Goal: Information Seeking & Learning: Learn about a topic

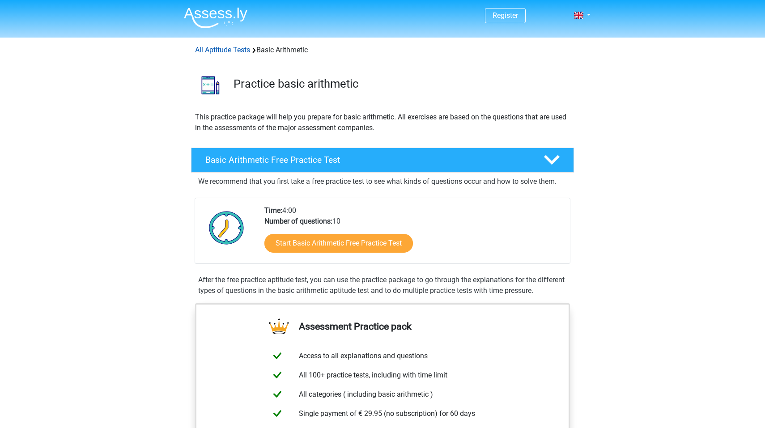
click at [241, 47] on link "All Aptitude Tests" at bounding box center [222, 50] width 55 height 9
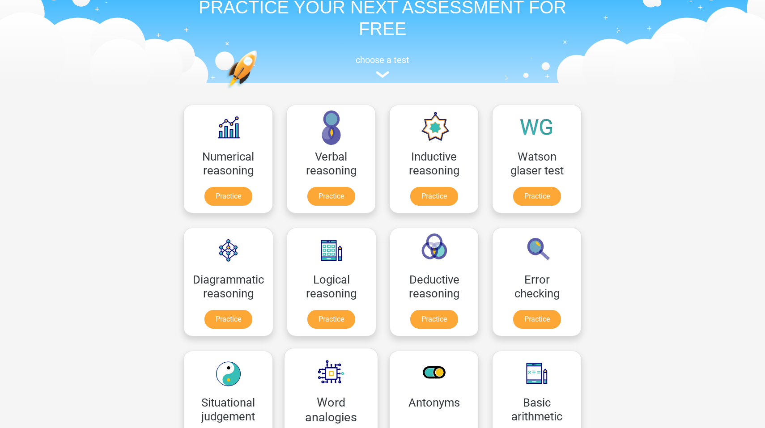
scroll to position [45, 0]
click at [234, 193] on link "Practice" at bounding box center [228, 198] width 50 height 20
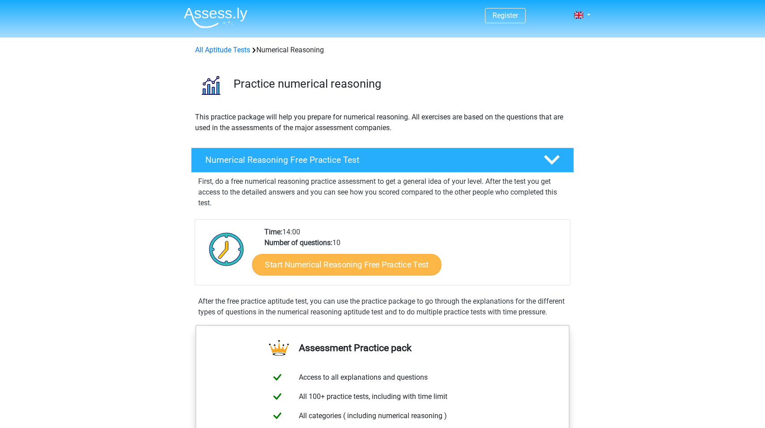
click at [395, 263] on link "Start Numerical Reasoning Free Practice Test" at bounding box center [346, 264] width 189 height 21
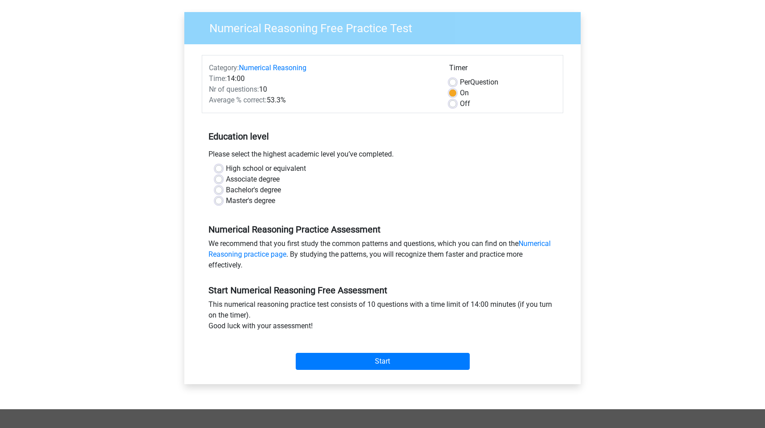
scroll to position [62, 0]
click at [223, 201] on div "Master's degree" at bounding box center [382, 200] width 335 height 11
click at [226, 201] on label "Master's degree" at bounding box center [250, 200] width 49 height 11
click at [219, 201] on input "Master's degree" at bounding box center [218, 199] width 7 height 9
radio input "true"
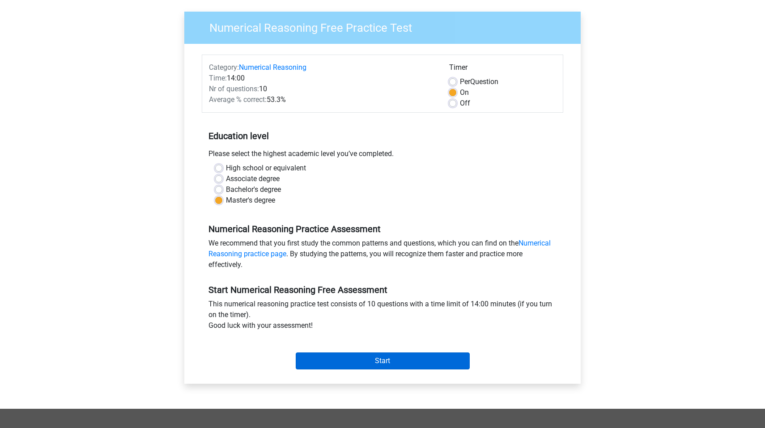
click at [403, 361] on input "Start" at bounding box center [383, 361] width 174 height 17
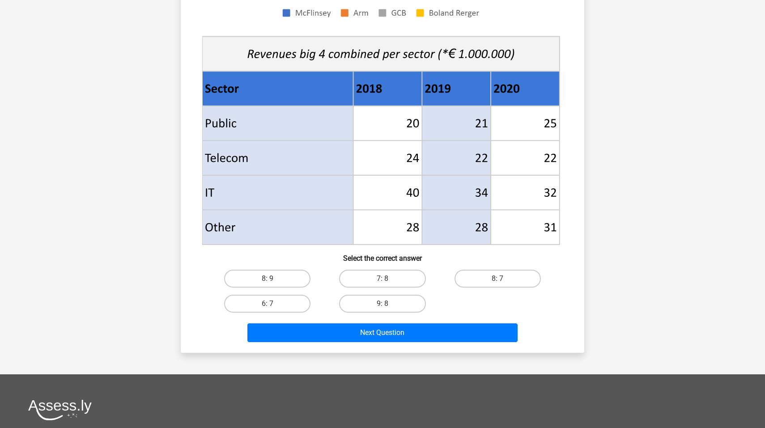
scroll to position [294, 0]
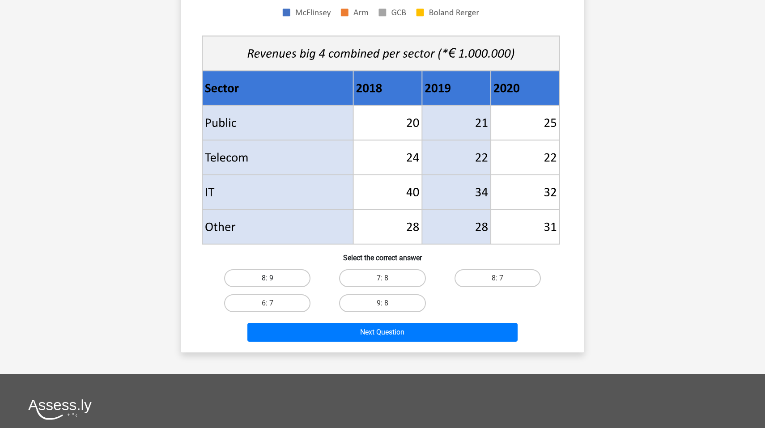
click at [250, 275] on label "8: 9" at bounding box center [267, 278] width 86 height 18
click at [268, 278] on input "8: 9" at bounding box center [271, 281] width 6 height 6
radio input "true"
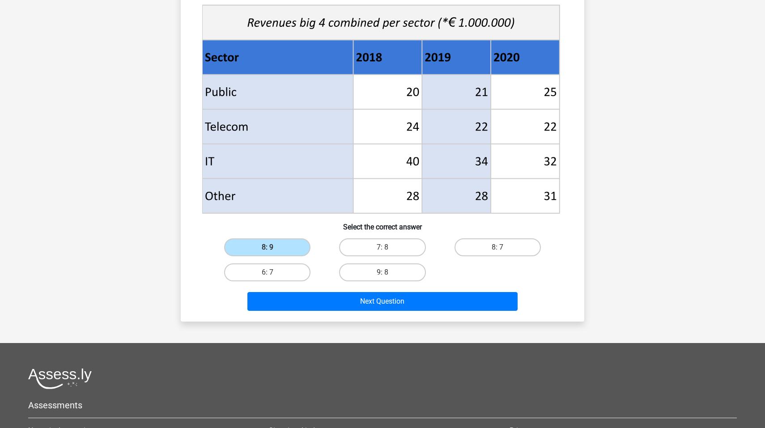
scroll to position [346, 0]
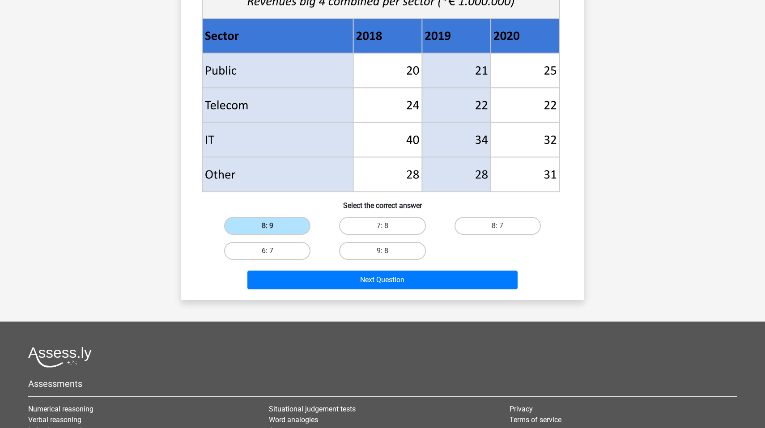
click at [276, 251] on label "6: 7" at bounding box center [267, 251] width 86 height 18
click at [273, 251] on input "6: 7" at bounding box center [271, 254] width 6 height 6
radio input "true"
click at [374, 225] on label "7: 8" at bounding box center [382, 226] width 86 height 18
click at [383, 226] on input "7: 8" at bounding box center [386, 229] width 6 height 6
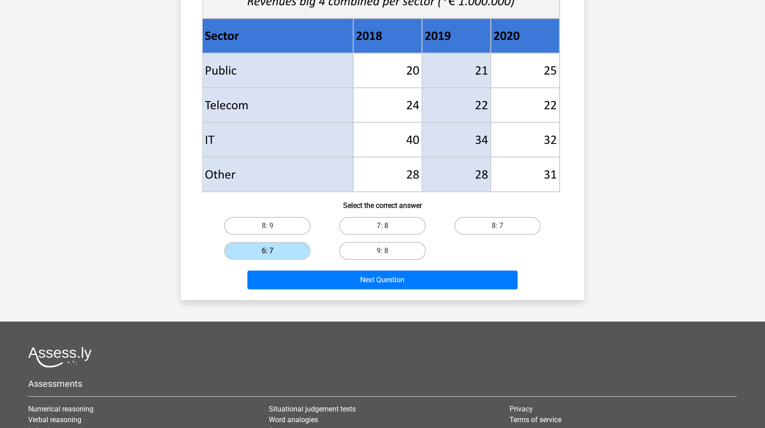
radio input "true"
click at [508, 221] on label "8: 7" at bounding box center [498, 226] width 86 height 18
click at [503, 226] on input "8: 7" at bounding box center [501, 229] width 6 height 6
radio input "true"
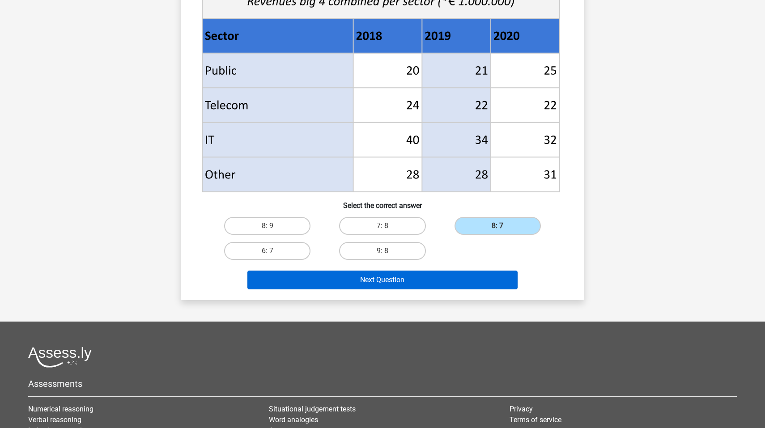
click at [390, 288] on button "Next Question" at bounding box center [382, 280] width 271 height 19
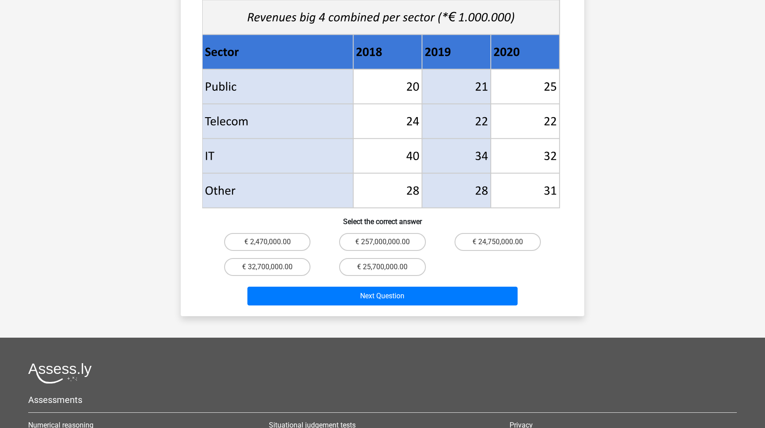
scroll to position [356, 0]
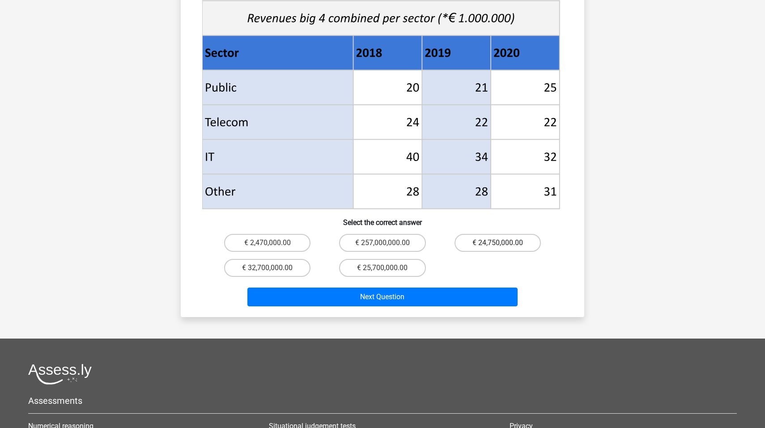
click at [494, 237] on label "€ 24,750,000.00" at bounding box center [498, 243] width 86 height 18
click at [498, 243] on input "€ 24,750,000.00" at bounding box center [501, 246] width 6 height 6
radio input "true"
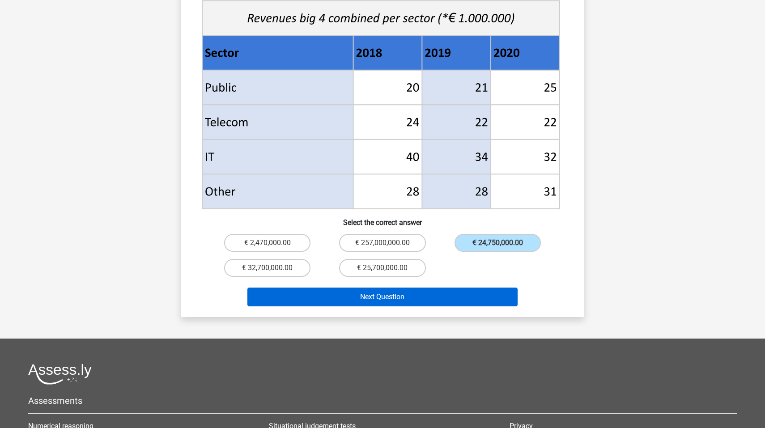
click at [385, 288] on button "Next Question" at bounding box center [382, 297] width 271 height 19
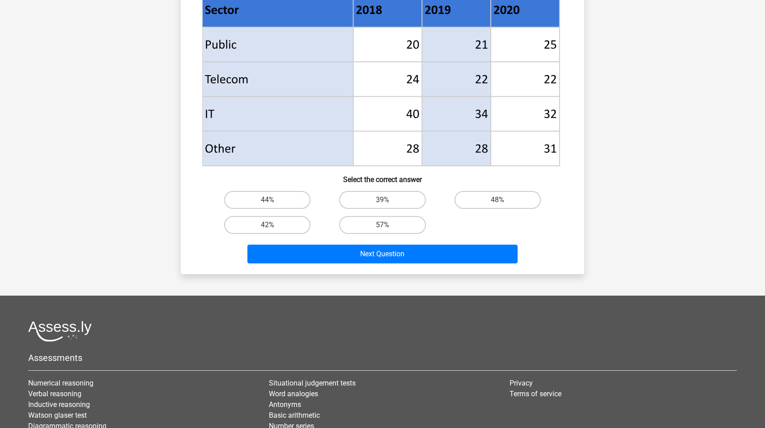
scroll to position [373, 0]
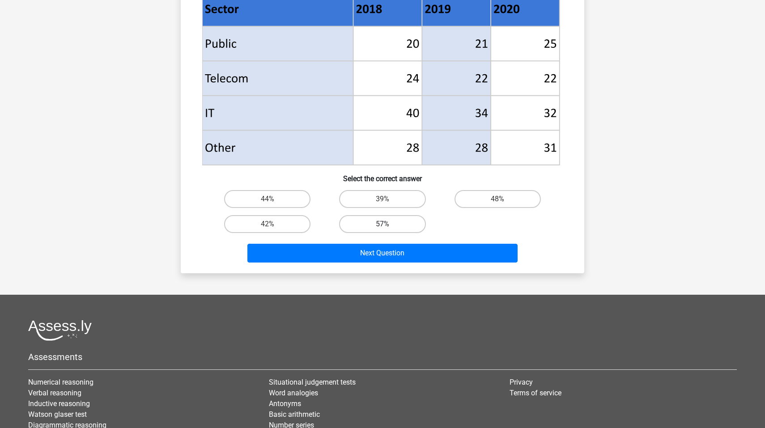
click at [361, 229] on label "57%" at bounding box center [382, 224] width 86 height 18
click at [383, 229] on input "57%" at bounding box center [386, 227] width 6 height 6
radio input "true"
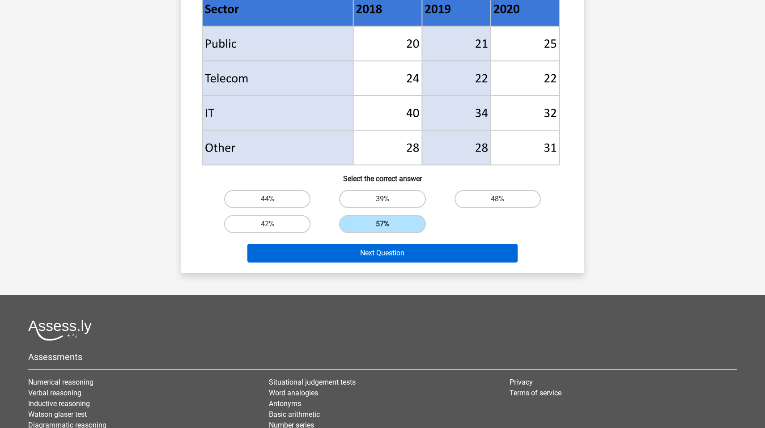
click at [371, 258] on button "Next Question" at bounding box center [382, 253] width 271 height 19
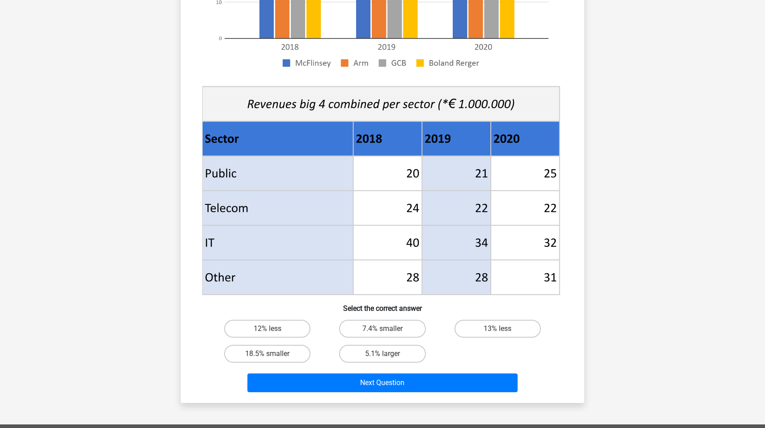
scroll to position [241, 0]
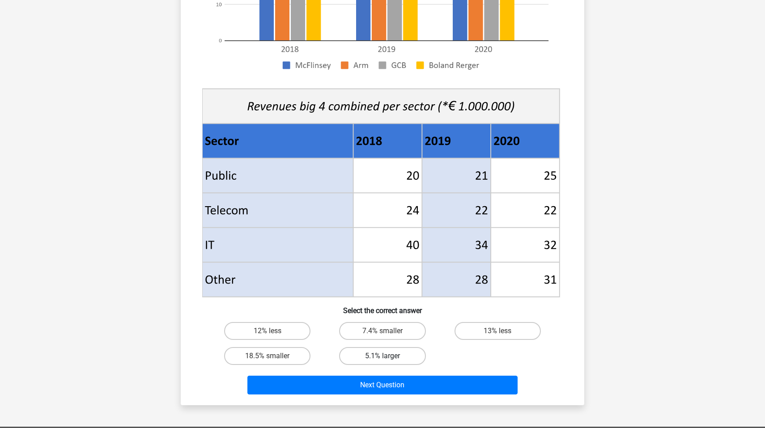
click at [353, 355] on label "5.1% larger" at bounding box center [382, 356] width 86 height 18
click at [383, 356] on input "5.1% larger" at bounding box center [386, 359] width 6 height 6
radio input "true"
click at [389, 338] on label "7.4% smaller" at bounding box center [382, 331] width 86 height 18
click at [388, 337] on input "7.4% smaller" at bounding box center [386, 334] width 6 height 6
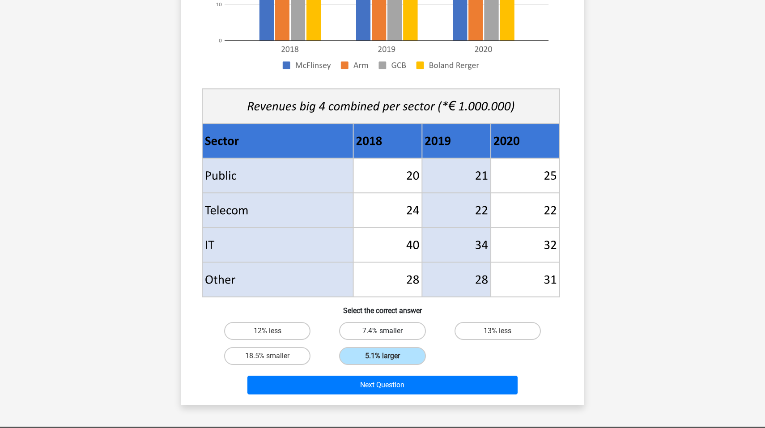
radio input "true"
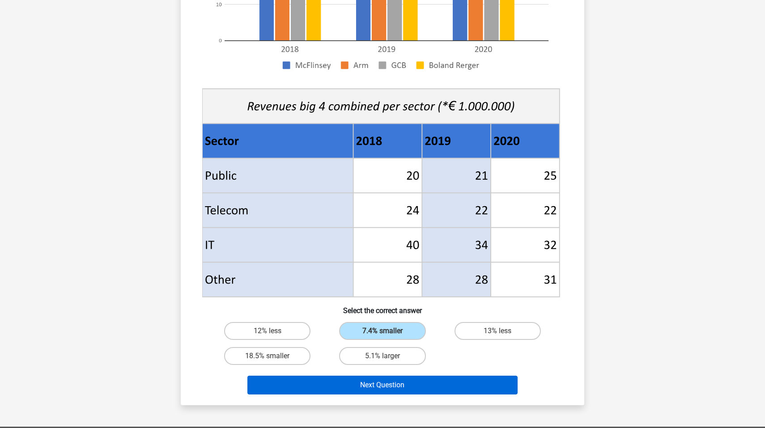
click at [418, 390] on button "Next Question" at bounding box center [382, 385] width 271 height 19
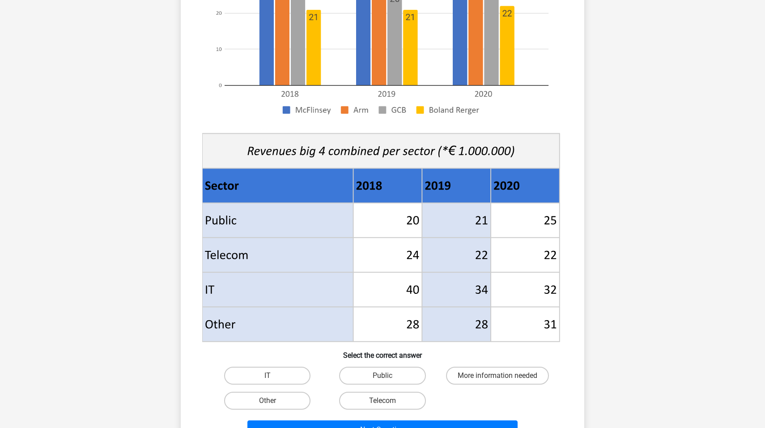
scroll to position [196, 0]
click at [405, 373] on label "Public" at bounding box center [382, 376] width 86 height 18
click at [388, 376] on input "Public" at bounding box center [386, 379] width 6 height 6
radio input "true"
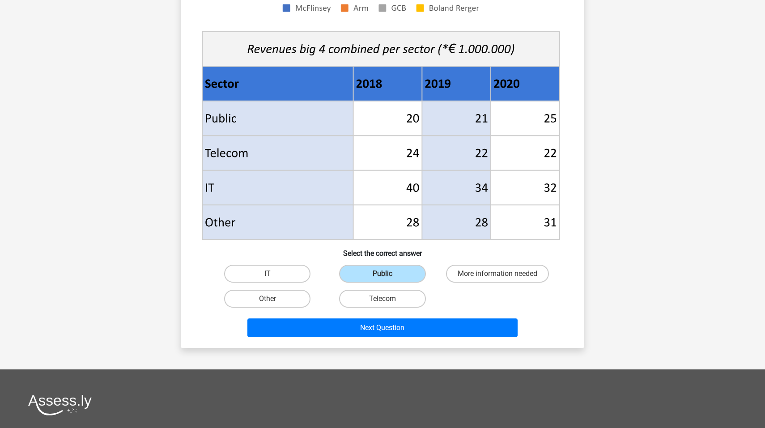
scroll to position [299, 0]
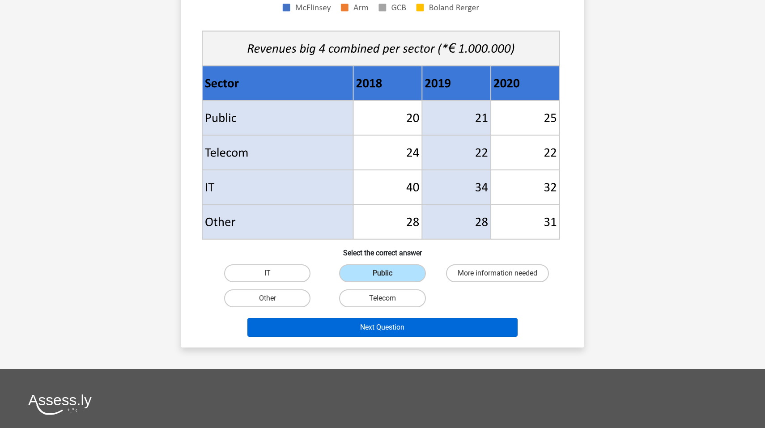
click at [454, 325] on button "Next Question" at bounding box center [382, 327] width 271 height 19
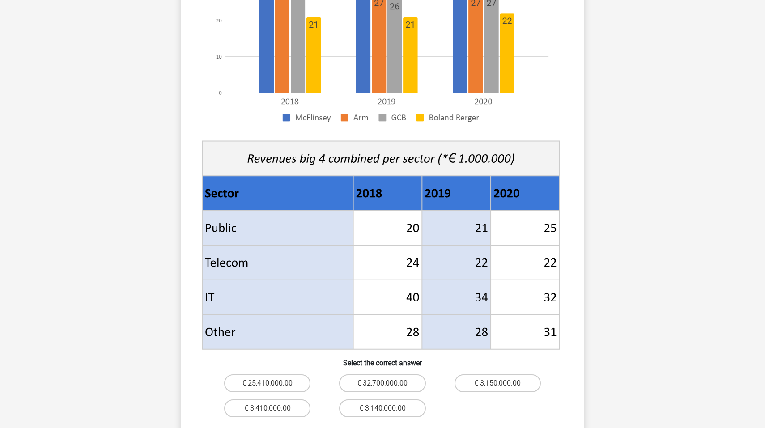
scroll to position [204, 0]
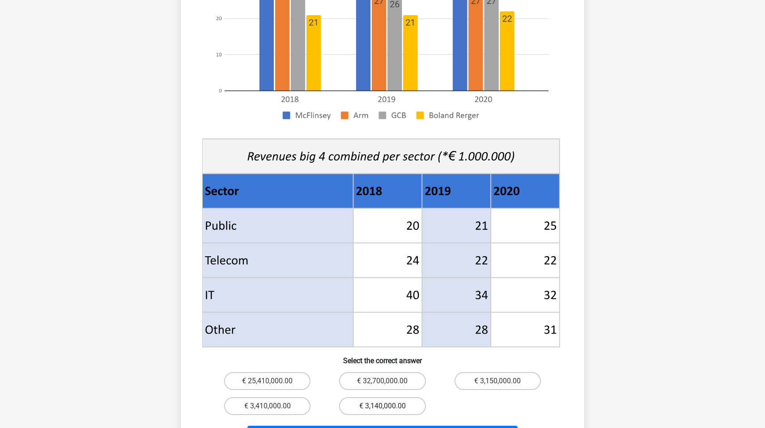
click at [373, 397] on label "€ 3,140,000.00" at bounding box center [382, 406] width 86 height 18
click at [383, 406] on input "€ 3,140,000.00" at bounding box center [386, 409] width 6 height 6
radio input "true"
click at [448, 426] on button "Next Question" at bounding box center [382, 435] width 271 height 19
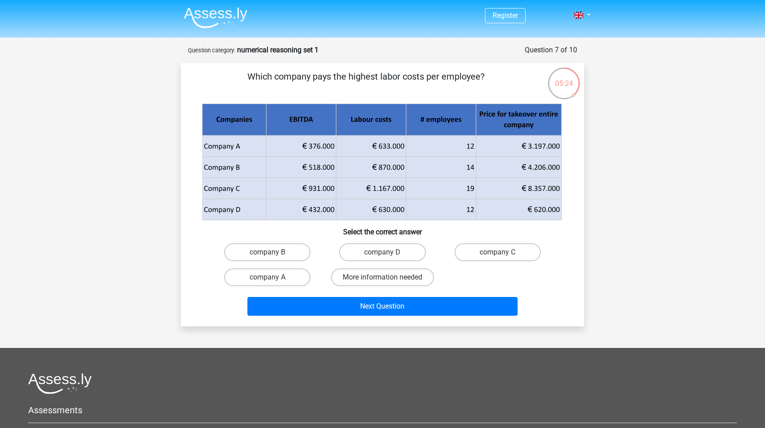
scroll to position [0, 0]
click at [299, 246] on label "company B" at bounding box center [267, 252] width 86 height 18
click at [273, 252] on input "company B" at bounding box center [271, 255] width 6 height 6
radio input "true"
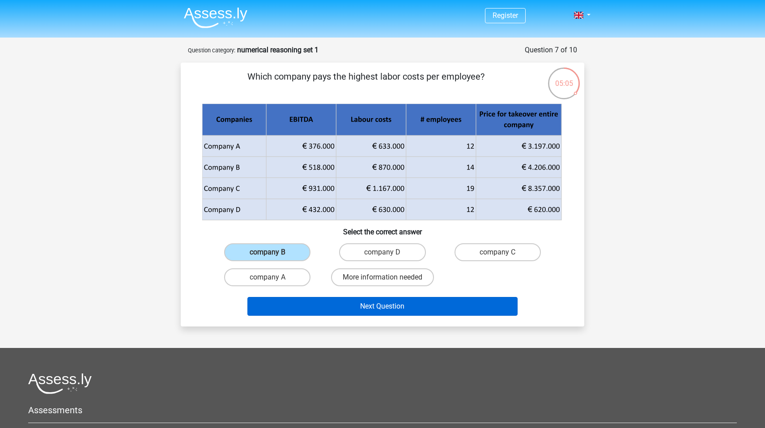
click at [355, 308] on button "Next Question" at bounding box center [382, 306] width 271 height 19
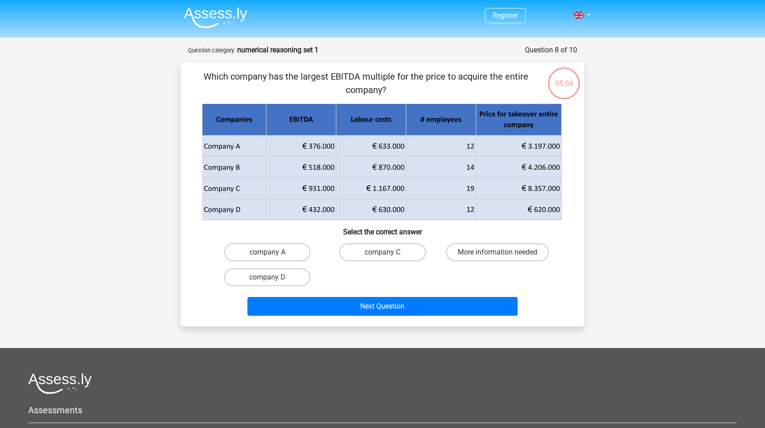
scroll to position [45, 0]
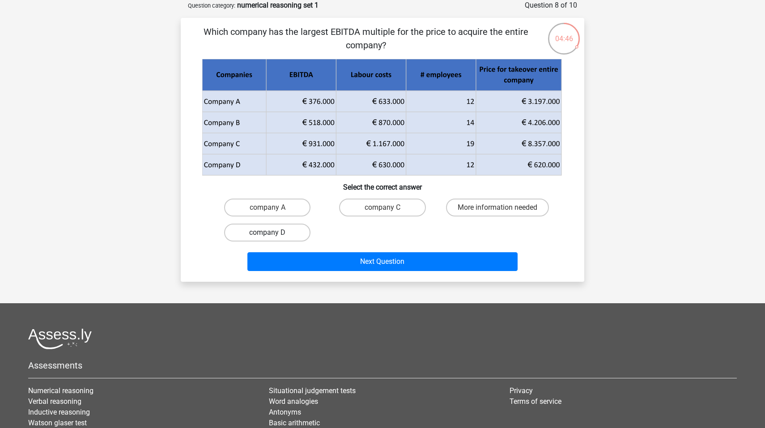
click at [256, 233] on label "company D" at bounding box center [267, 233] width 86 height 18
click at [268, 233] on input "company D" at bounding box center [271, 236] width 6 height 6
radio input "true"
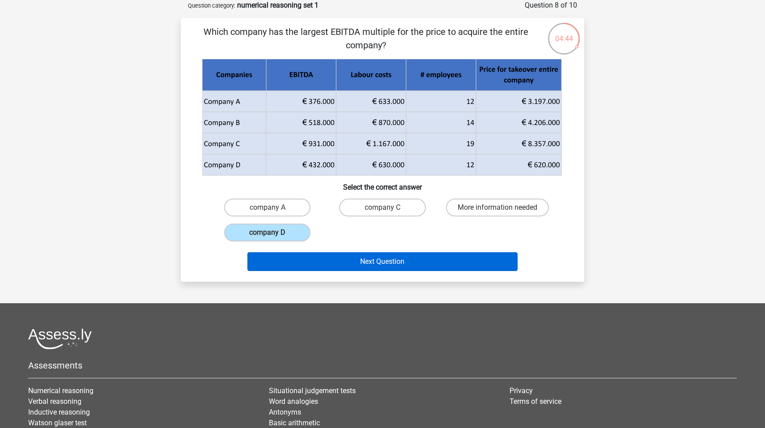
click at [325, 268] on button "Next Question" at bounding box center [382, 261] width 271 height 19
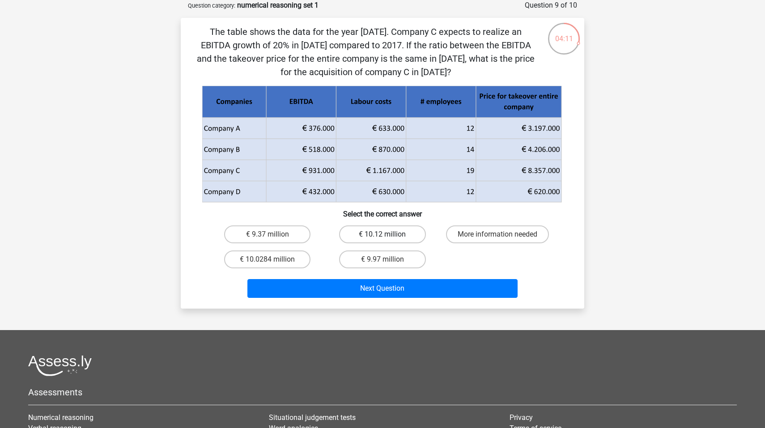
click at [379, 232] on label "€ 10.12 million" at bounding box center [382, 234] width 86 height 18
click at [383, 234] on input "€ 10.12 million" at bounding box center [386, 237] width 6 height 6
radio input "true"
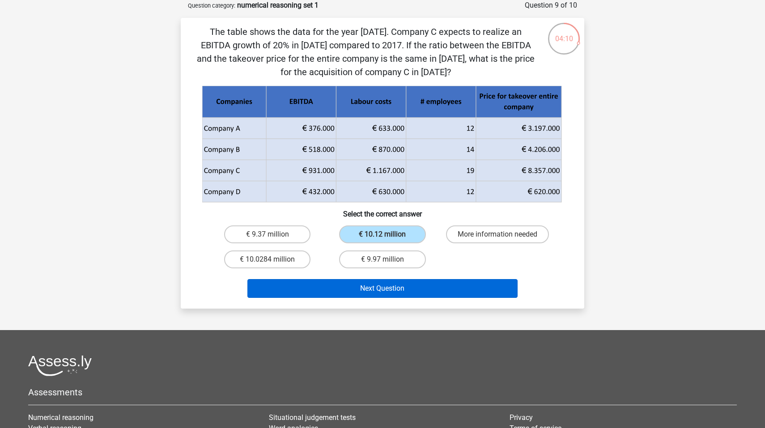
click at [370, 287] on button "Next Question" at bounding box center [382, 288] width 271 height 19
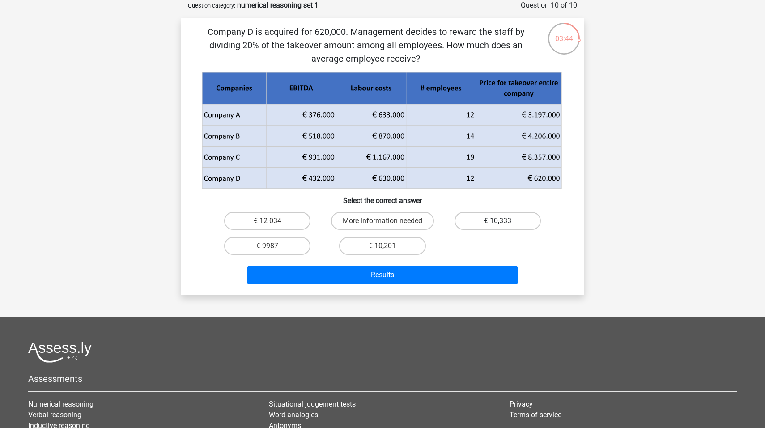
click at [508, 217] on label "€ 10,333" at bounding box center [498, 221] width 86 height 18
click at [503, 221] on input "€ 10,333" at bounding box center [501, 224] width 6 height 6
radio input "true"
click at [395, 243] on label "€ 10,201" at bounding box center [382, 246] width 86 height 18
click at [388, 246] on input "€ 10,201" at bounding box center [386, 249] width 6 height 6
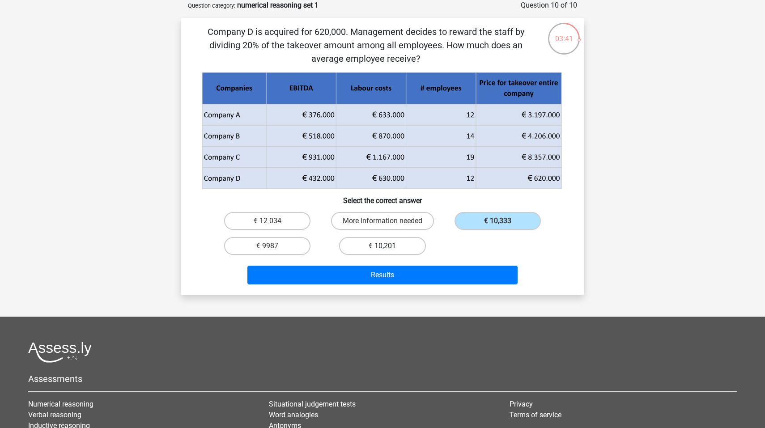
radio input "true"
click at [496, 228] on label "€ 10,333" at bounding box center [498, 221] width 86 height 18
click at [498, 227] on input "€ 10,333" at bounding box center [501, 224] width 6 height 6
radio input "true"
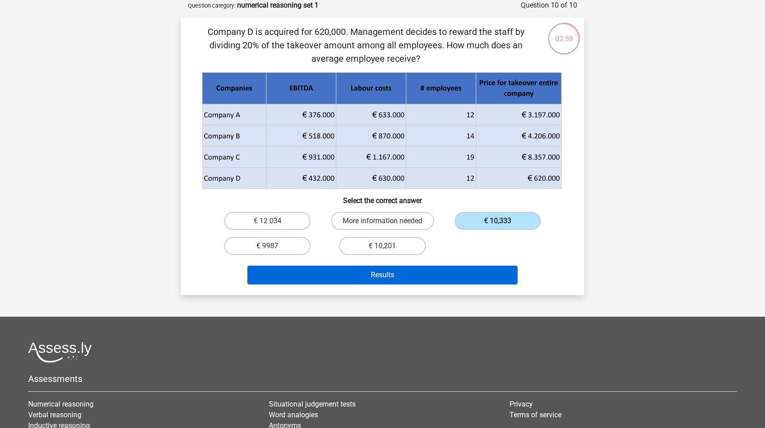
click at [419, 281] on button "Results" at bounding box center [382, 275] width 271 height 19
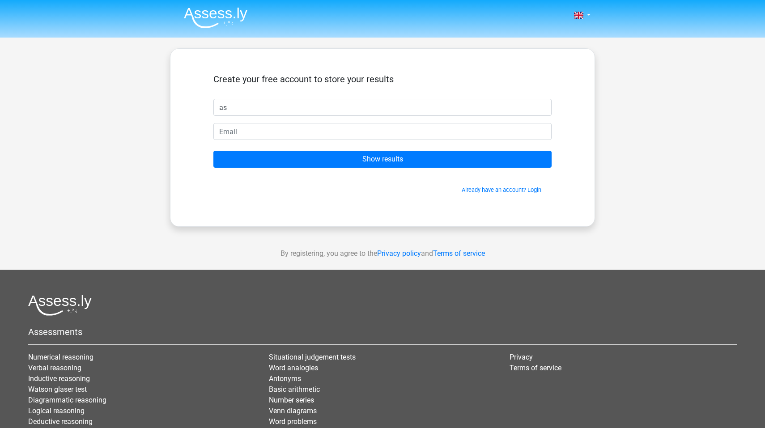
type input "a"
click at [345, 107] on input "text" at bounding box center [382, 107] width 338 height 17
type input "[PERSON_NAME]"
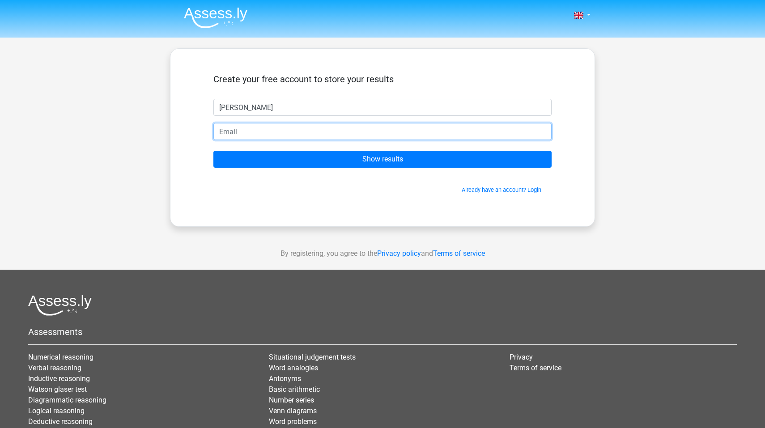
click at [363, 131] on input "email" at bounding box center [382, 131] width 338 height 17
type input "m"
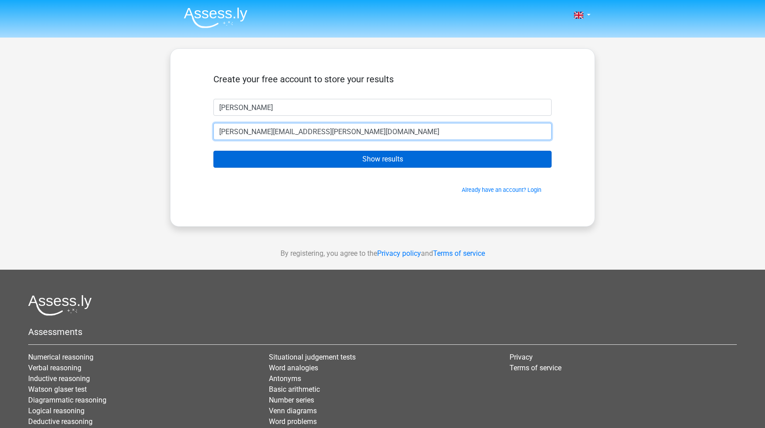
type input "[PERSON_NAME][EMAIL_ADDRESS][PERSON_NAME][DOMAIN_NAME]"
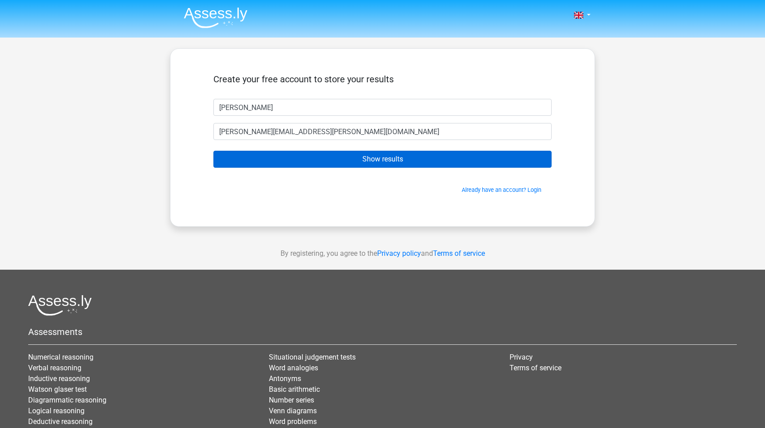
click at [310, 158] on input "Show results" at bounding box center [382, 159] width 338 height 17
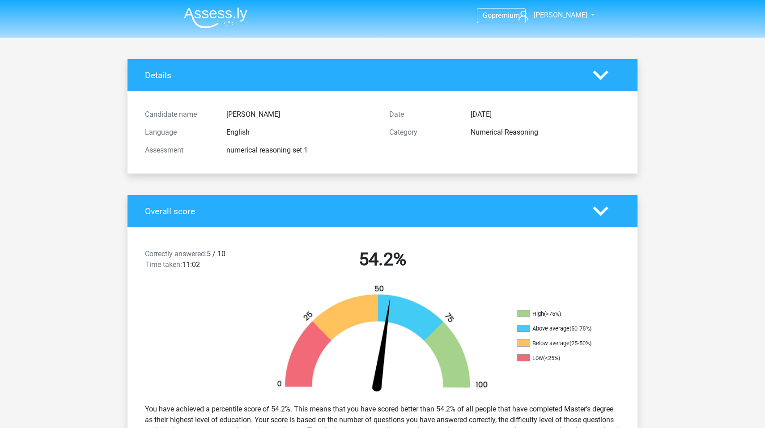
click at [215, 16] on img at bounding box center [216, 17] width 64 height 21
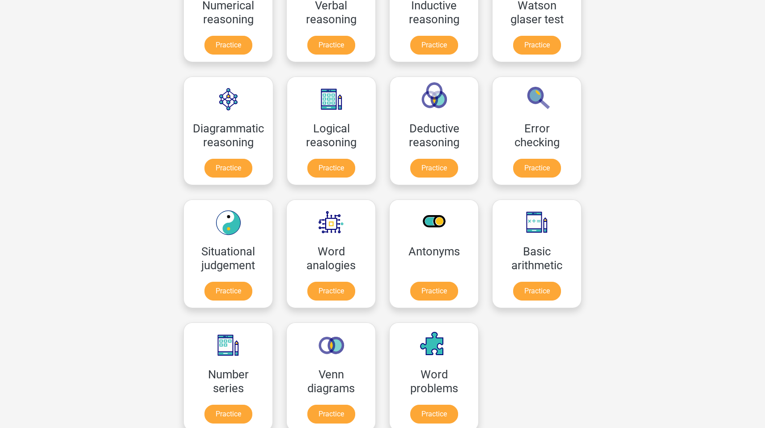
scroll to position [195, 0]
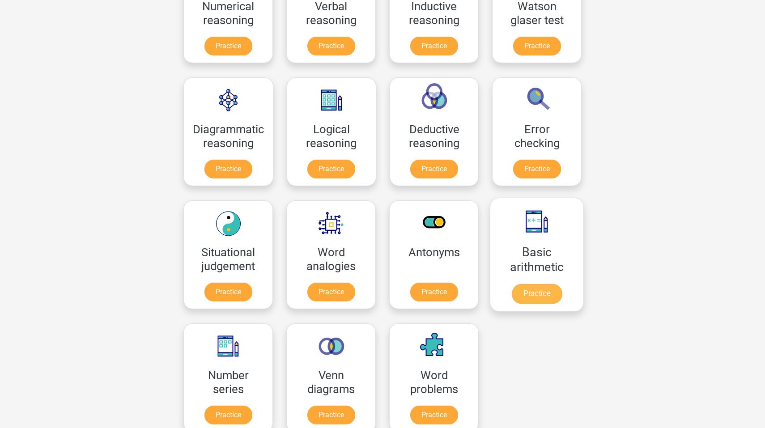
click at [544, 293] on link "Practice" at bounding box center [537, 294] width 50 height 20
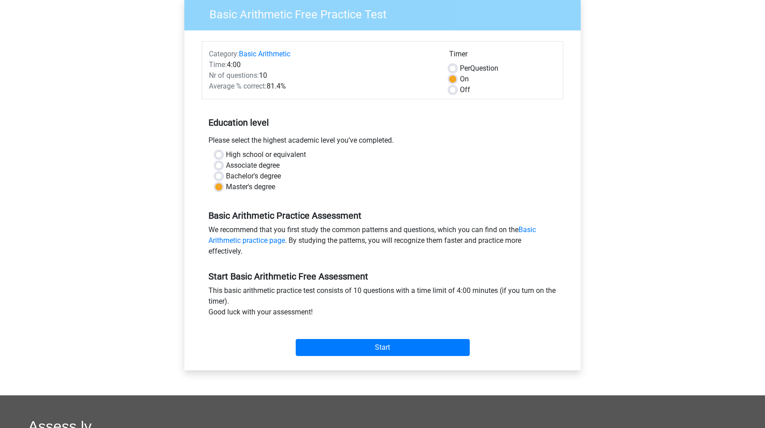
scroll to position [75, 0]
click at [370, 345] on input "Start" at bounding box center [383, 347] width 174 height 17
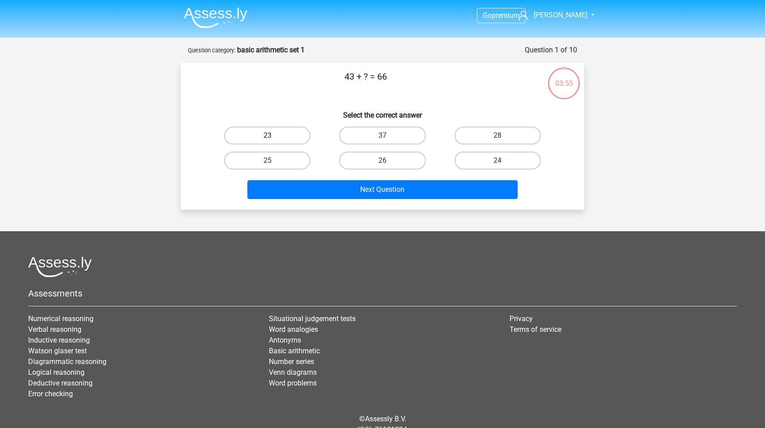
click at [288, 136] on label "23" at bounding box center [267, 136] width 86 height 18
click at [273, 136] on input "23" at bounding box center [271, 139] width 6 height 6
radio input "true"
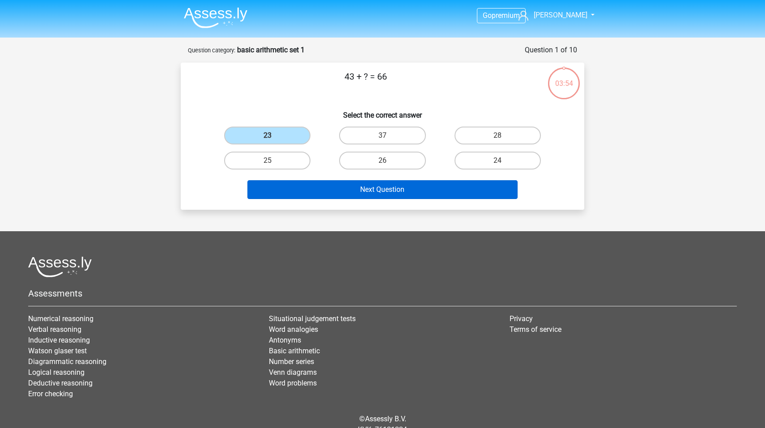
click at [358, 196] on button "Next Question" at bounding box center [382, 189] width 271 height 19
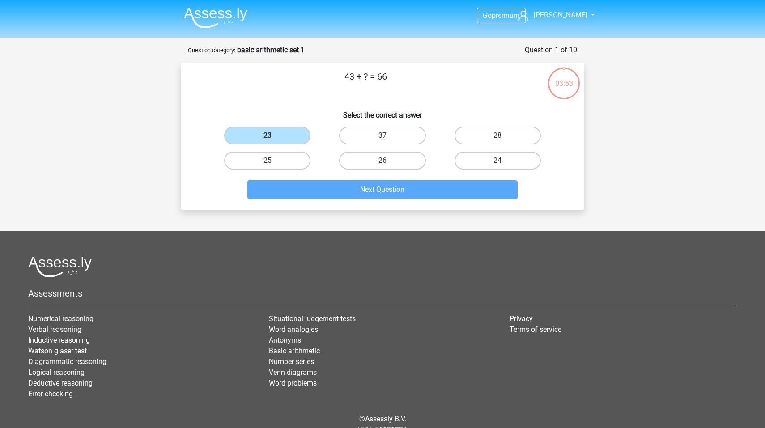
scroll to position [39, 0]
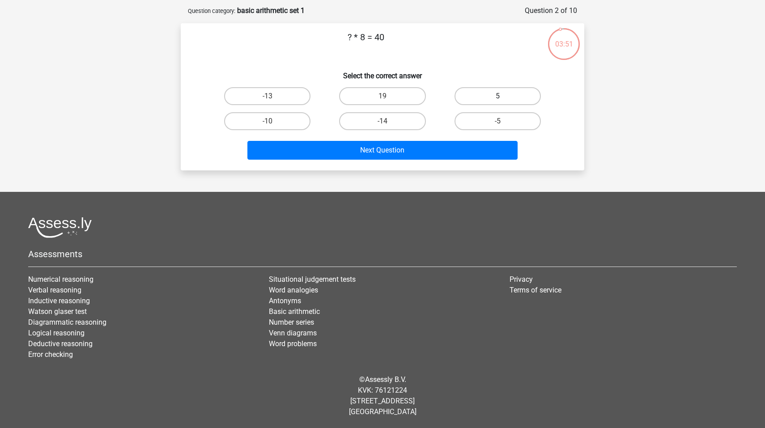
click at [497, 91] on label "5" at bounding box center [498, 96] width 86 height 18
click at [498, 96] on input "5" at bounding box center [501, 99] width 6 height 6
radio input "true"
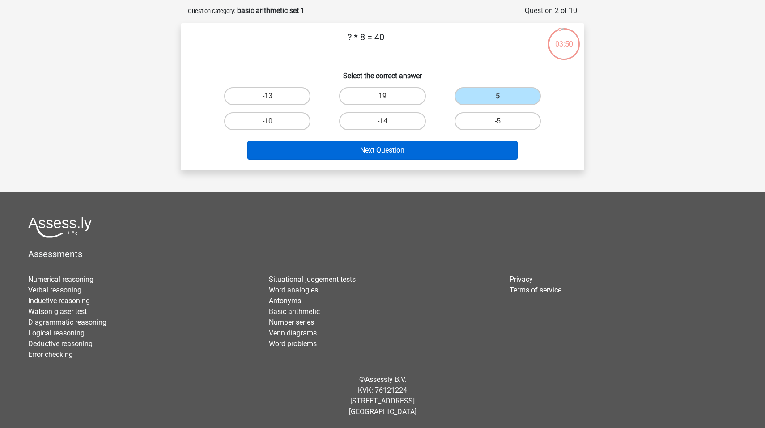
click at [390, 148] on button "Next Question" at bounding box center [382, 150] width 271 height 19
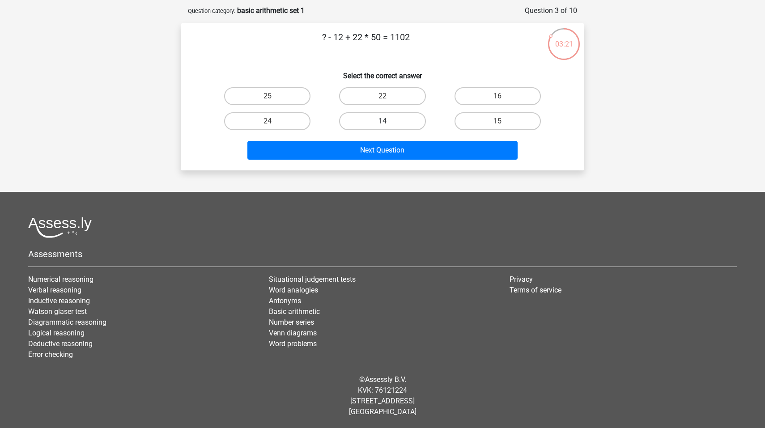
click at [383, 119] on label "14" at bounding box center [382, 121] width 86 height 18
click at [383, 121] on input "14" at bounding box center [386, 124] width 6 height 6
radio input "true"
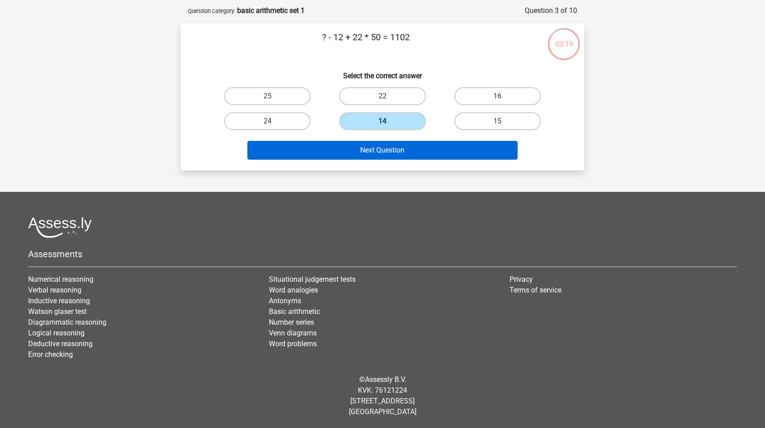
click at [382, 155] on button "Next Question" at bounding box center [382, 150] width 271 height 19
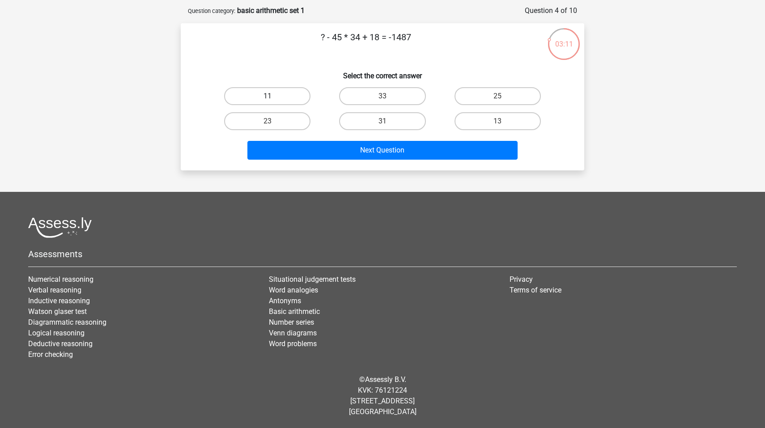
click at [264, 94] on label "11" at bounding box center [267, 96] width 86 height 18
click at [268, 96] on input "11" at bounding box center [271, 99] width 6 height 6
radio input "true"
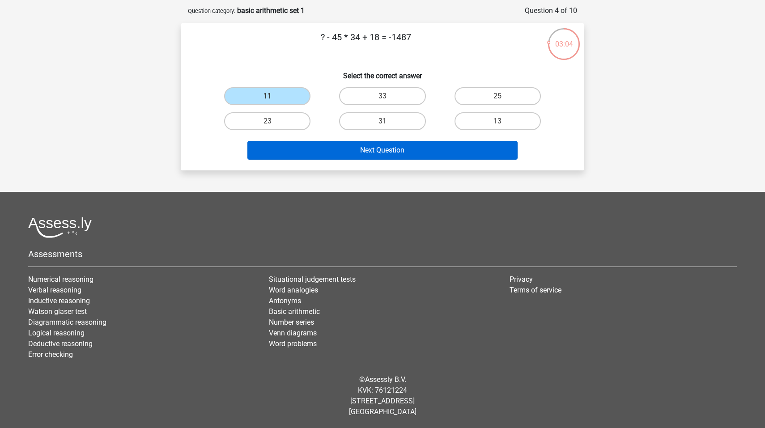
click at [413, 150] on button "Next Question" at bounding box center [382, 150] width 271 height 19
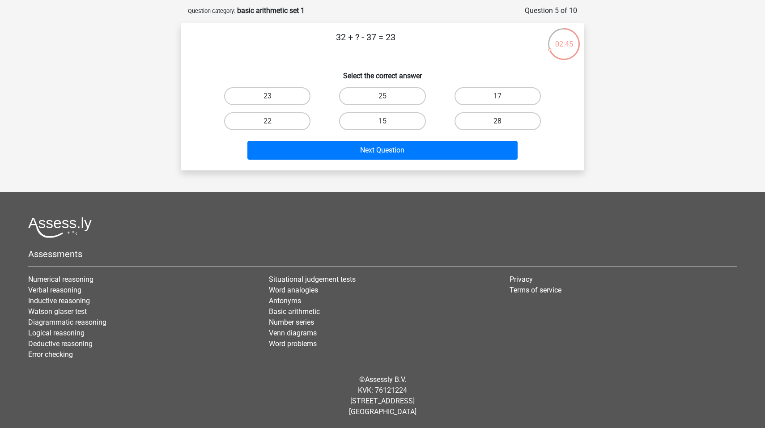
click at [480, 123] on label "28" at bounding box center [498, 121] width 86 height 18
click at [498, 123] on input "28" at bounding box center [501, 124] width 6 height 6
radio input "true"
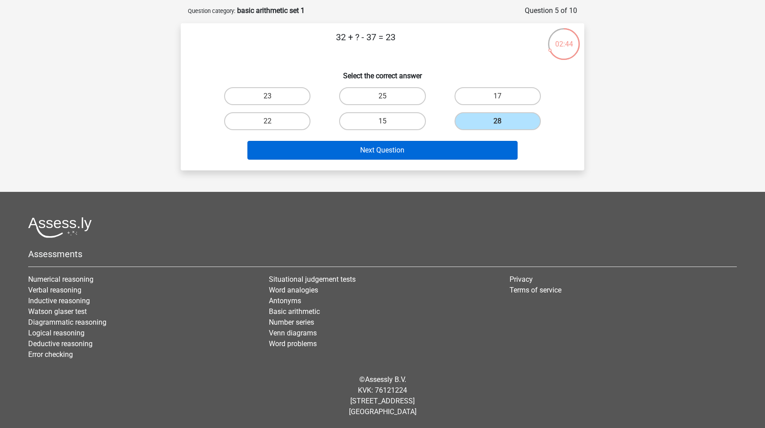
click at [396, 148] on button "Next Question" at bounding box center [382, 150] width 271 height 19
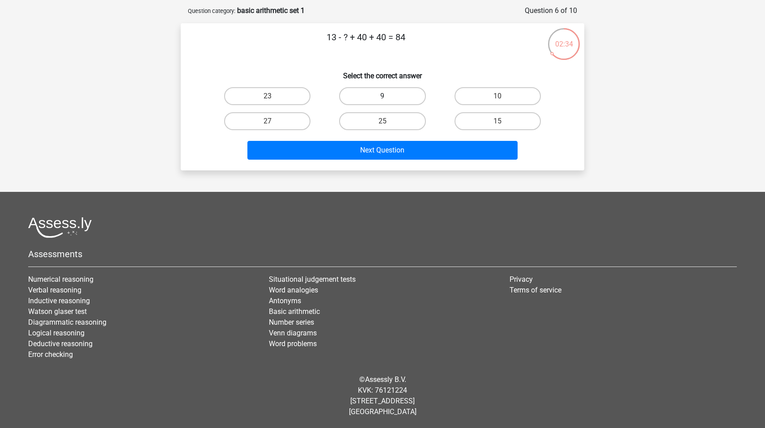
click at [380, 93] on label "9" at bounding box center [382, 96] width 86 height 18
click at [383, 96] on input "9" at bounding box center [386, 99] width 6 height 6
radio input "true"
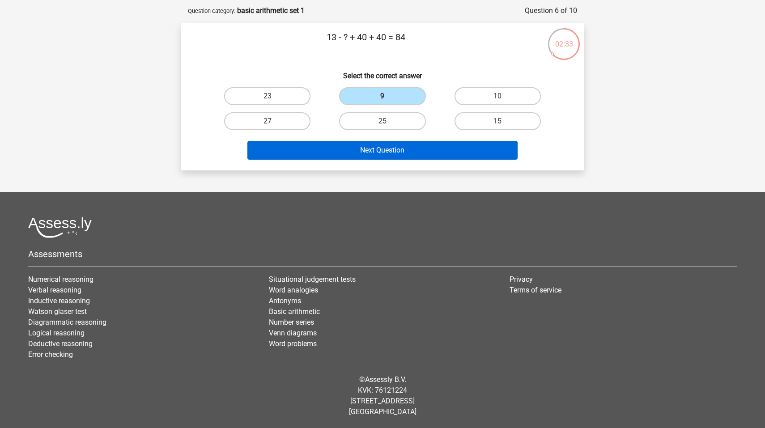
click at [339, 151] on button "Next Question" at bounding box center [382, 150] width 271 height 19
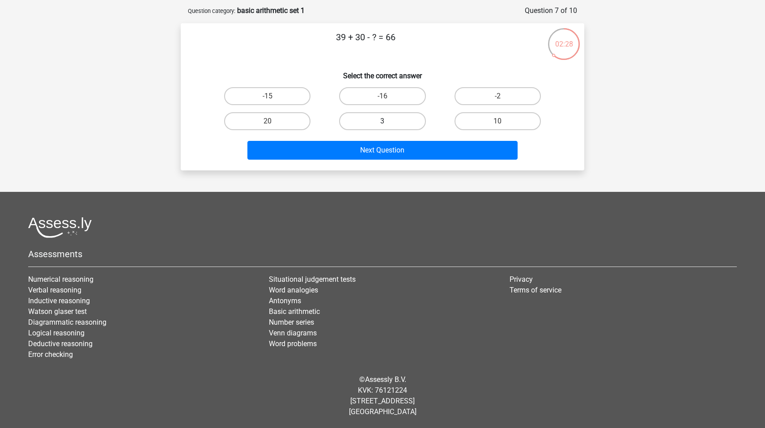
click at [387, 117] on label "3" at bounding box center [382, 121] width 86 height 18
click at [387, 121] on input "3" at bounding box center [386, 124] width 6 height 6
radio input "true"
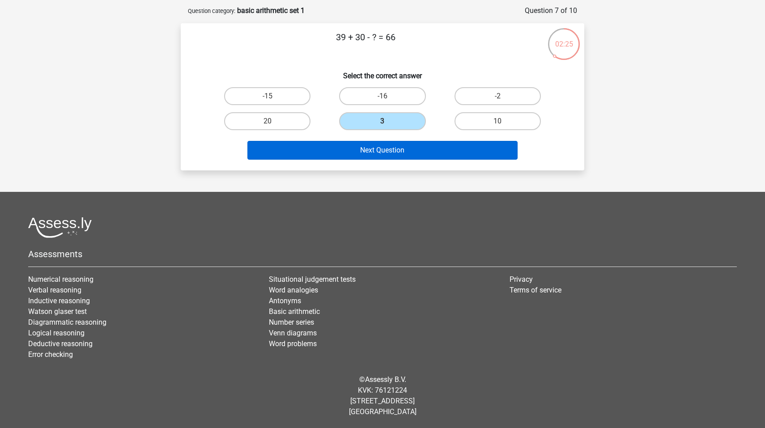
click at [338, 152] on button "Next Question" at bounding box center [382, 150] width 271 height 19
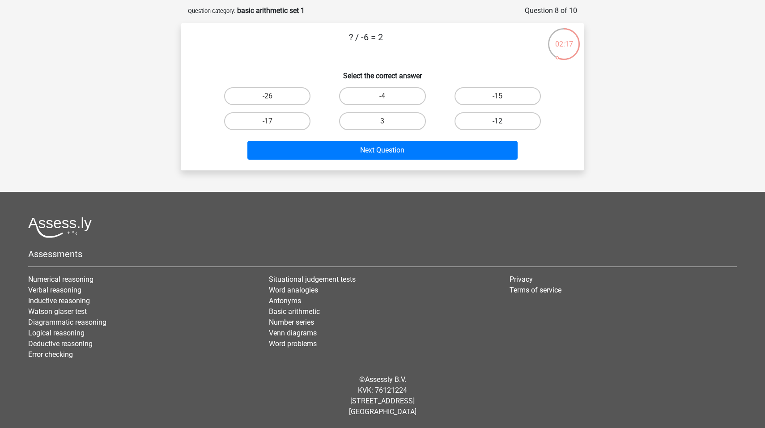
click at [489, 119] on label "-12" at bounding box center [498, 121] width 86 height 18
click at [498, 121] on input "-12" at bounding box center [501, 124] width 6 height 6
radio input "true"
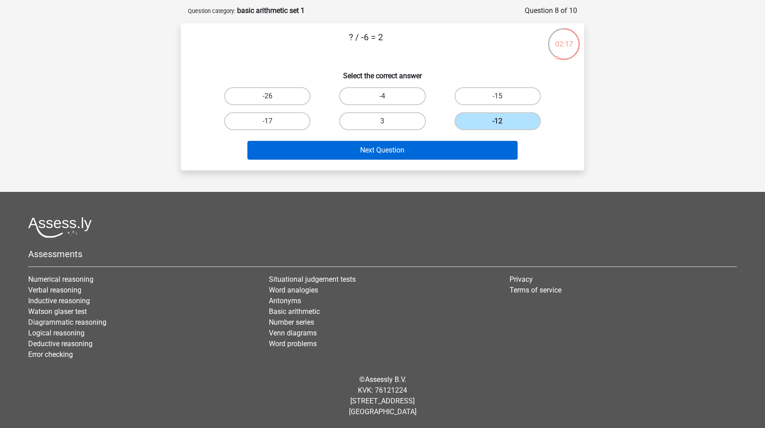
click at [387, 150] on button "Next Question" at bounding box center [382, 150] width 271 height 19
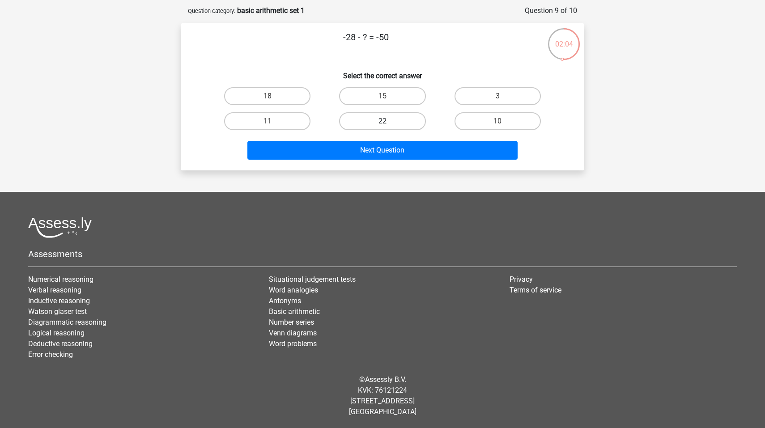
click at [393, 124] on label "22" at bounding box center [382, 121] width 86 height 18
click at [388, 124] on input "22" at bounding box center [386, 124] width 6 height 6
radio input "true"
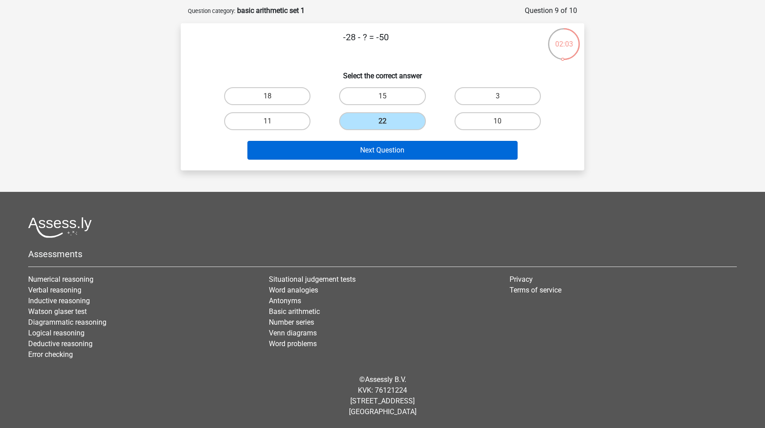
click at [386, 153] on button "Next Question" at bounding box center [382, 150] width 271 height 19
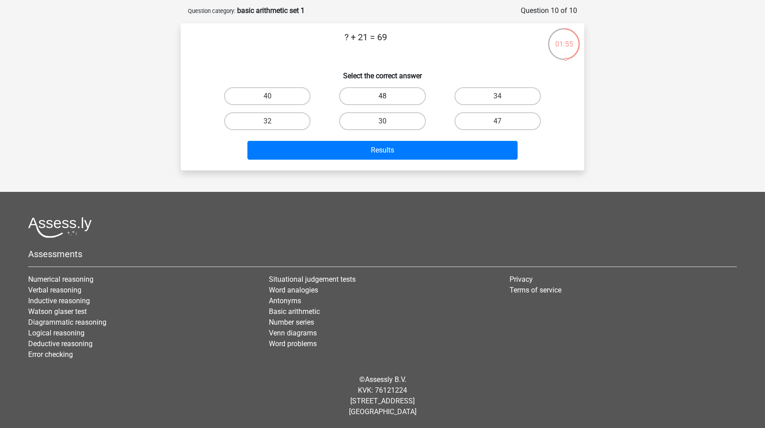
click at [382, 89] on label "48" at bounding box center [382, 96] width 86 height 18
click at [383, 96] on input "48" at bounding box center [386, 99] width 6 height 6
radio input "true"
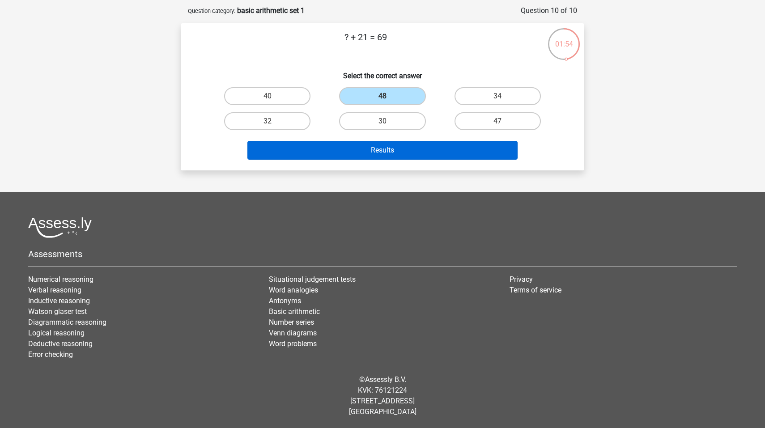
click at [375, 149] on button "Results" at bounding box center [382, 150] width 271 height 19
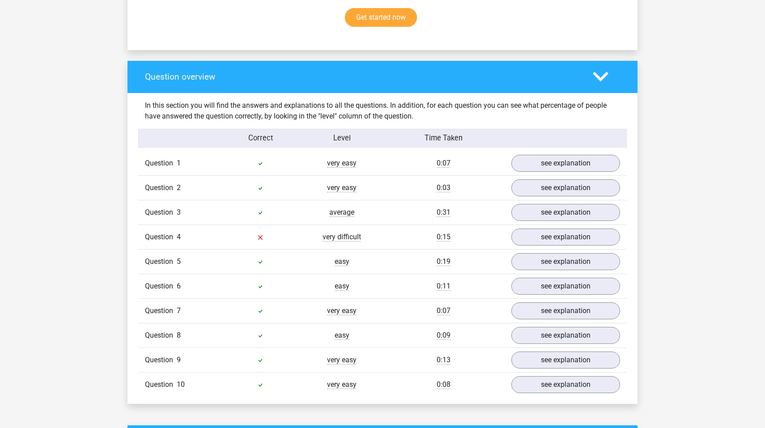
scroll to position [604, 0]
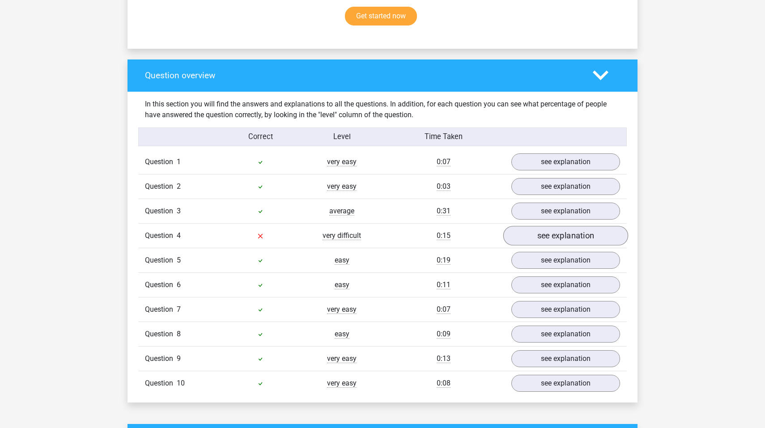
click at [604, 235] on link "see explanation" at bounding box center [565, 236] width 125 height 20
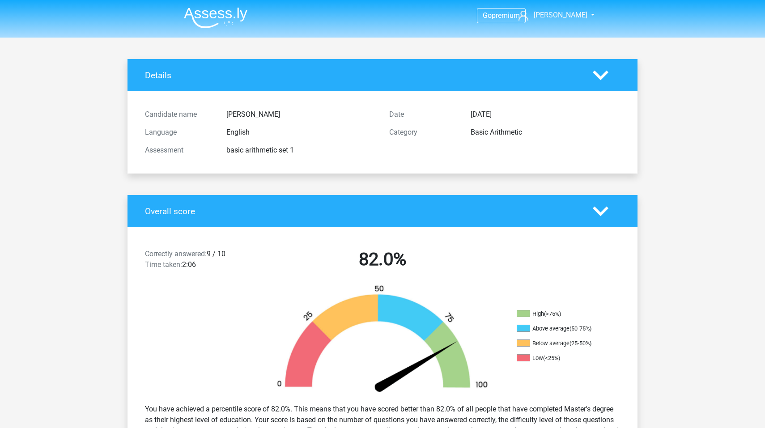
scroll to position [0, 0]
click at [217, 2] on nav "Go premium Martin martin.miraglia@city.ac.uk" at bounding box center [383, 15] width 412 height 29
click at [211, 16] on img at bounding box center [216, 17] width 64 height 21
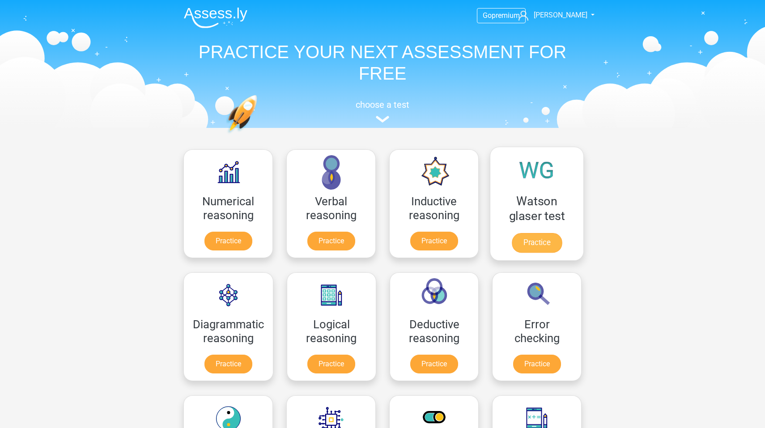
click at [534, 233] on link "Practice" at bounding box center [537, 243] width 50 height 20
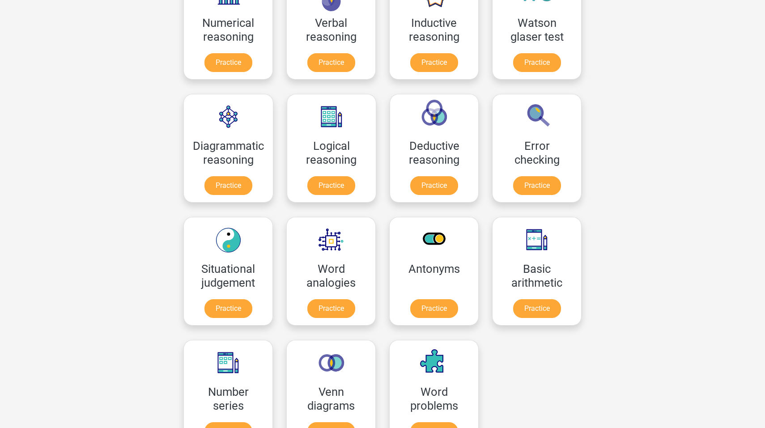
scroll to position [178, 0]
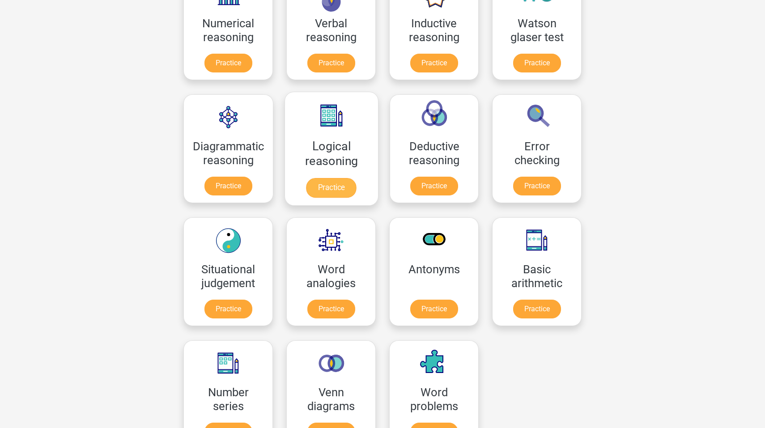
click at [344, 186] on link "Practice" at bounding box center [331, 188] width 50 height 20
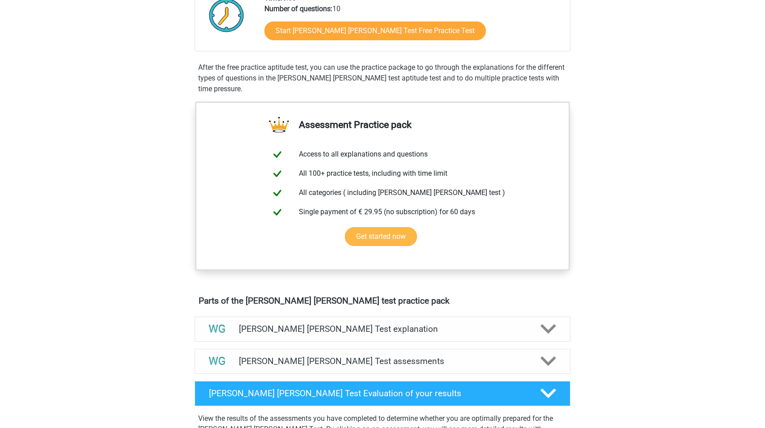
scroll to position [258, 0]
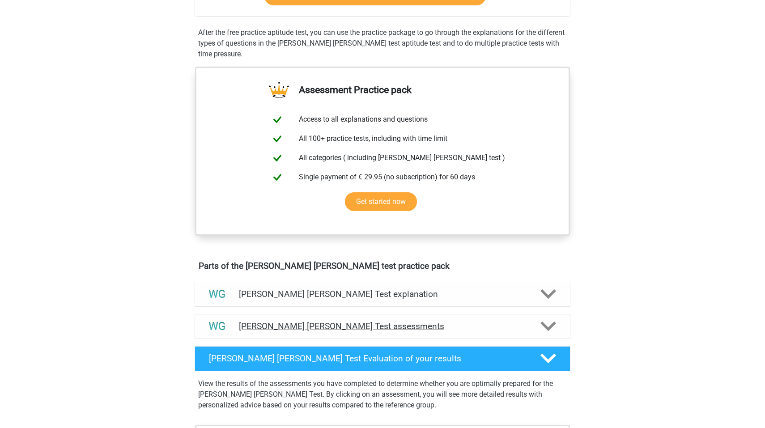
click at [544, 324] on polygon at bounding box center [548, 327] width 16 height 10
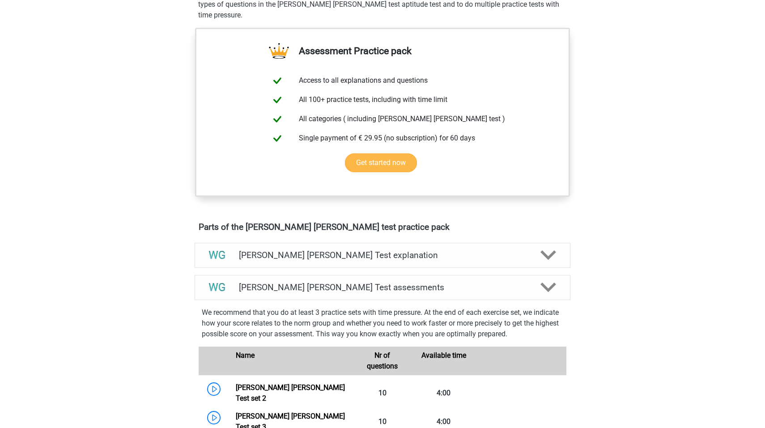
scroll to position [294, 0]
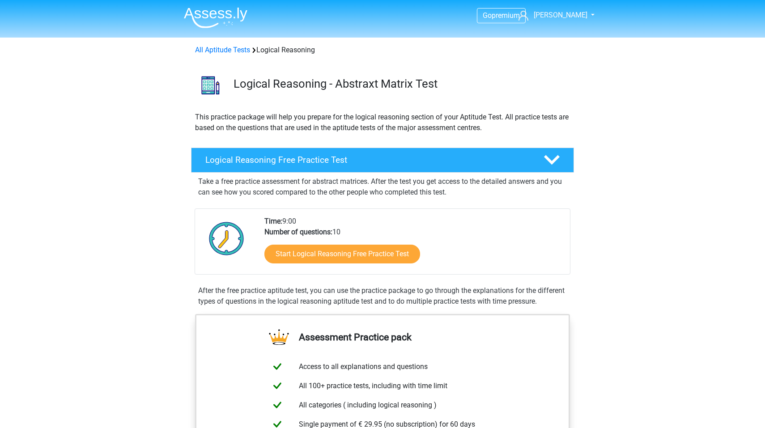
scroll to position [14, 0]
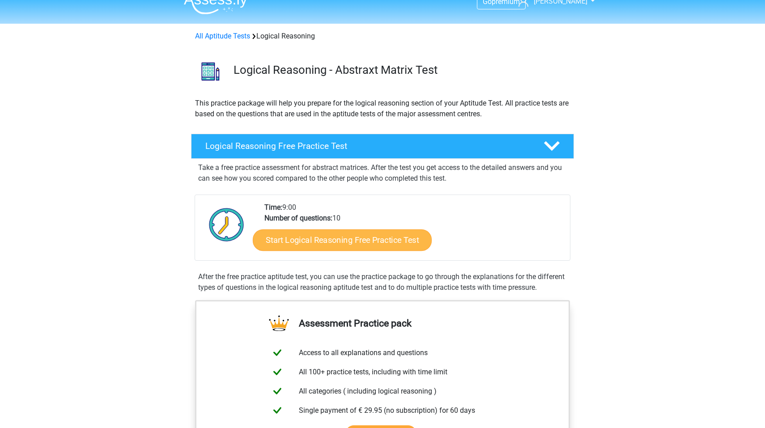
click at [362, 242] on link "Start Logical Reasoning Free Practice Test" at bounding box center [342, 239] width 179 height 21
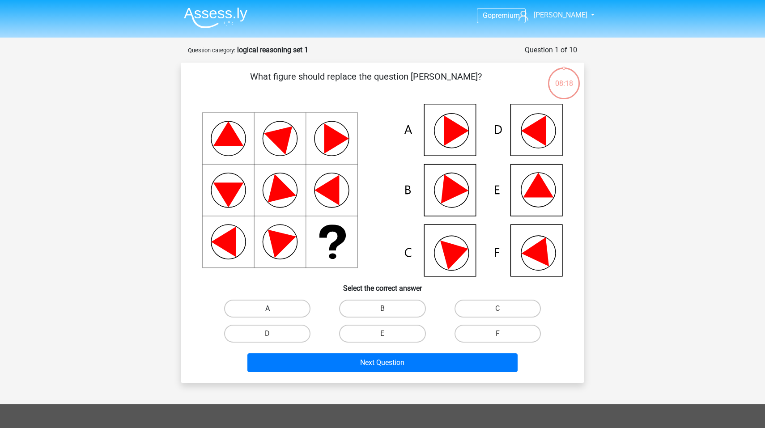
click at [272, 303] on label "A" at bounding box center [267, 309] width 86 height 18
click at [272, 309] on input "A" at bounding box center [271, 312] width 6 height 6
radio input "true"
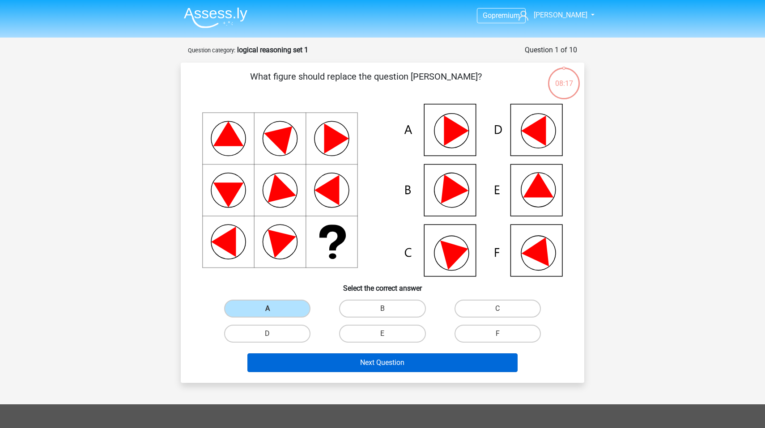
click at [377, 362] on button "Next Question" at bounding box center [382, 362] width 271 height 19
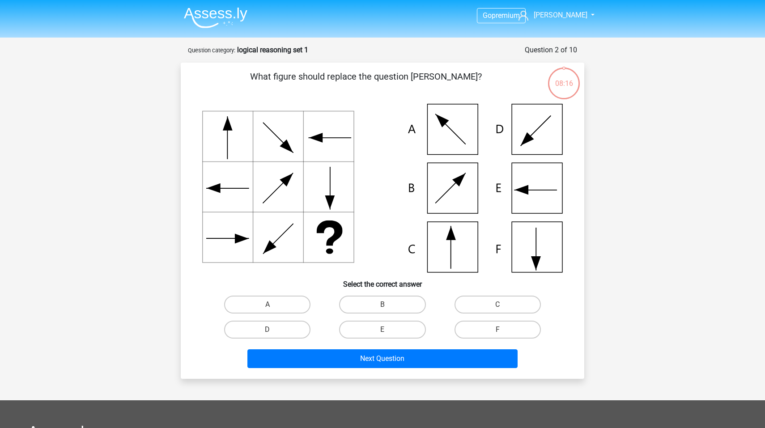
scroll to position [45, 0]
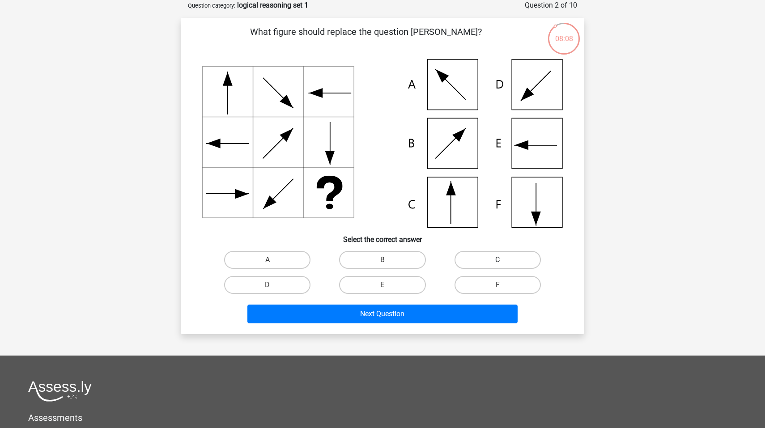
click at [505, 259] on label "C" at bounding box center [498, 260] width 86 height 18
click at [503, 260] on input "C" at bounding box center [501, 263] width 6 height 6
radio input "true"
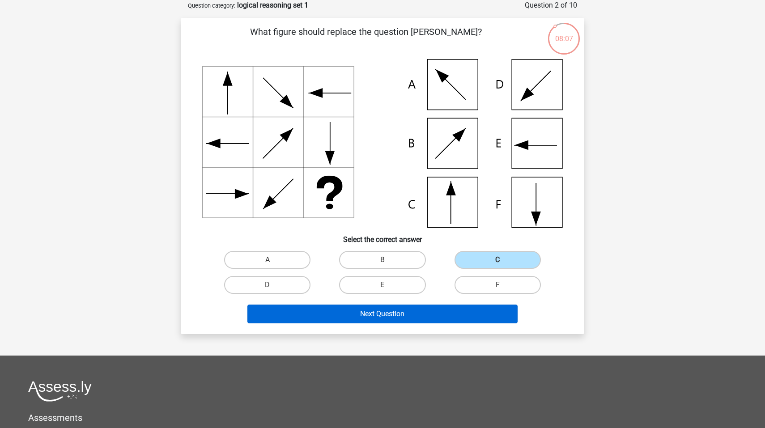
click at [416, 308] on button "Next Question" at bounding box center [382, 314] width 271 height 19
